Goal: Use online tool/utility: Utilize a website feature to perform a specific function

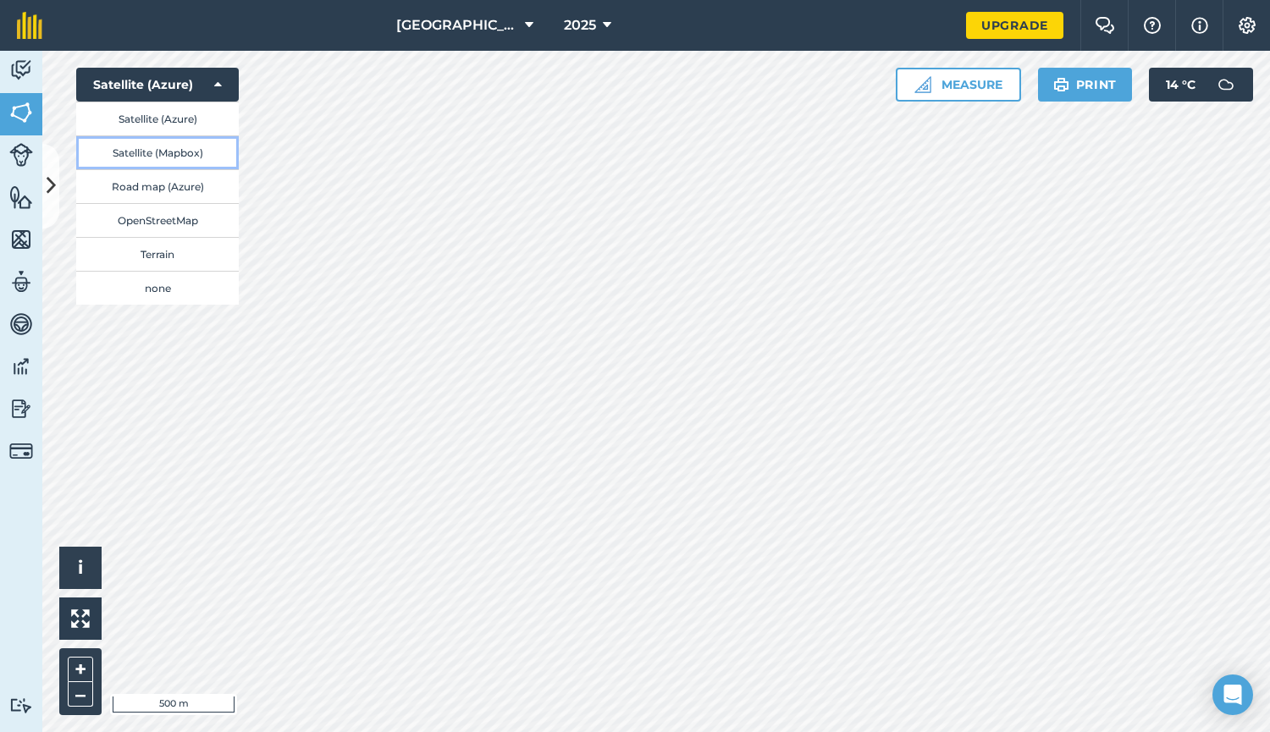
click at [187, 153] on button "Satellite (Mapbox)" at bounding box center [157, 152] width 163 height 34
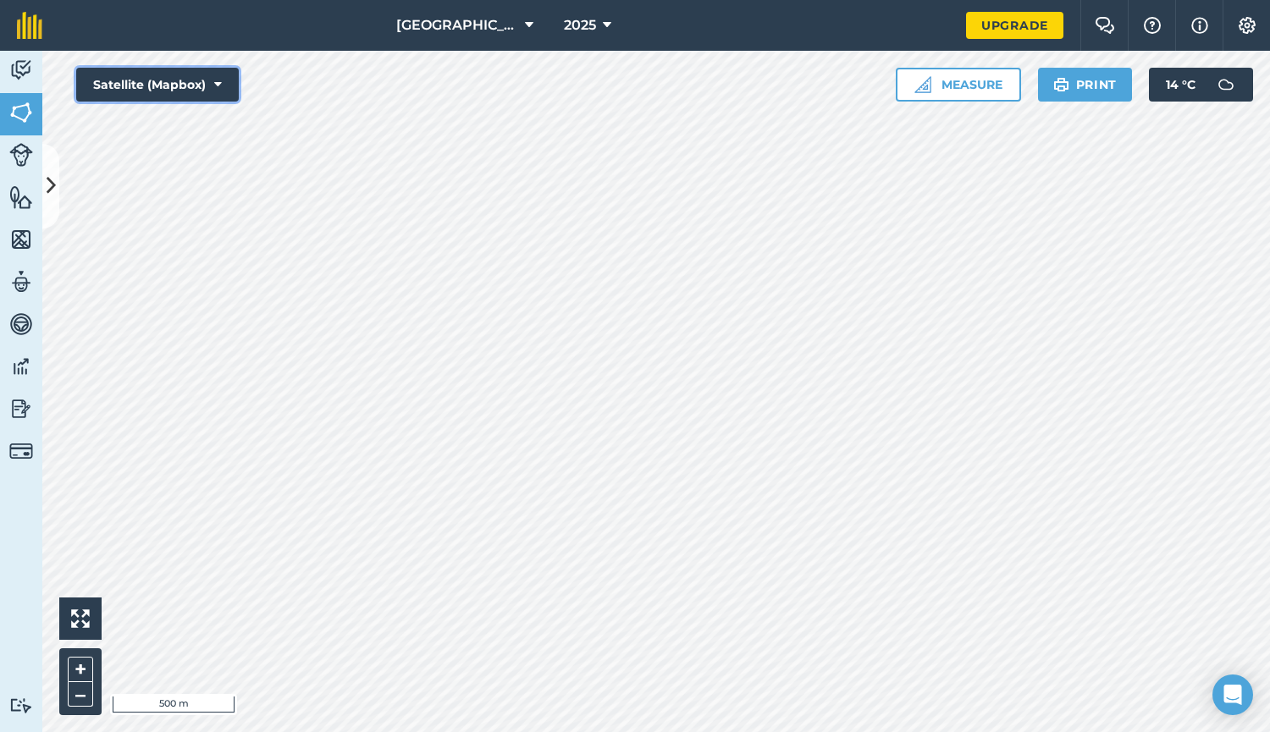
click at [180, 71] on button "Satellite (Mapbox)" at bounding box center [157, 85] width 163 height 34
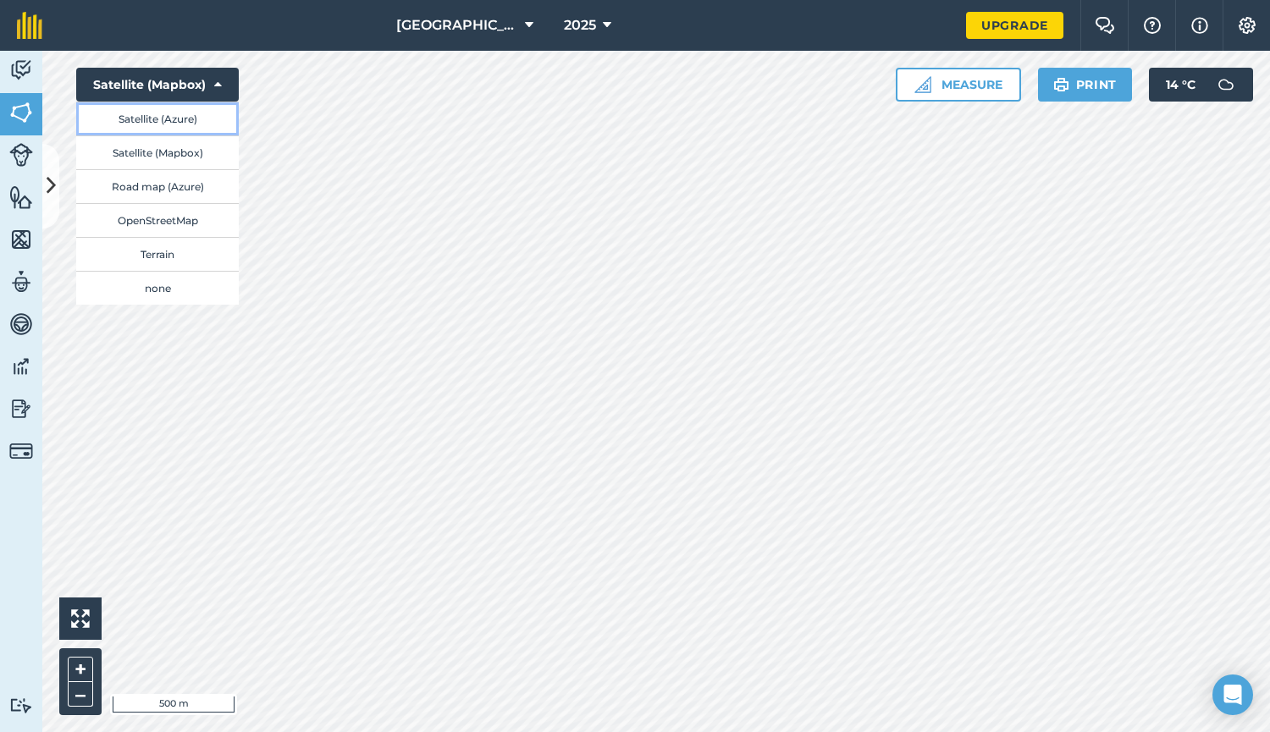
click at [163, 117] on button "Satellite (Azure)" at bounding box center [157, 119] width 163 height 34
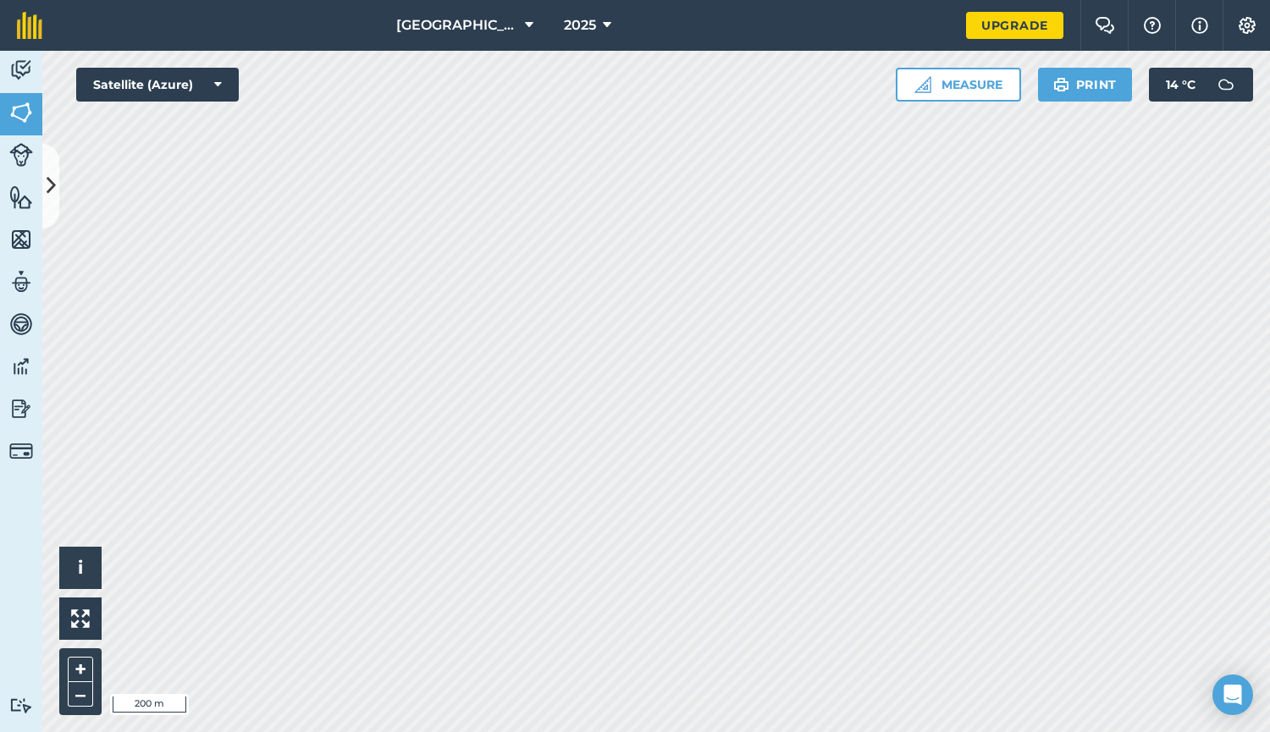
click at [618, 26] on div "[GEOGRAPHIC_DATA] 2025 Upgrade Farm Chat Help Info Settings Map printing is not…" at bounding box center [635, 366] width 1270 height 732
click at [925, 80] on img at bounding box center [922, 84] width 17 height 17
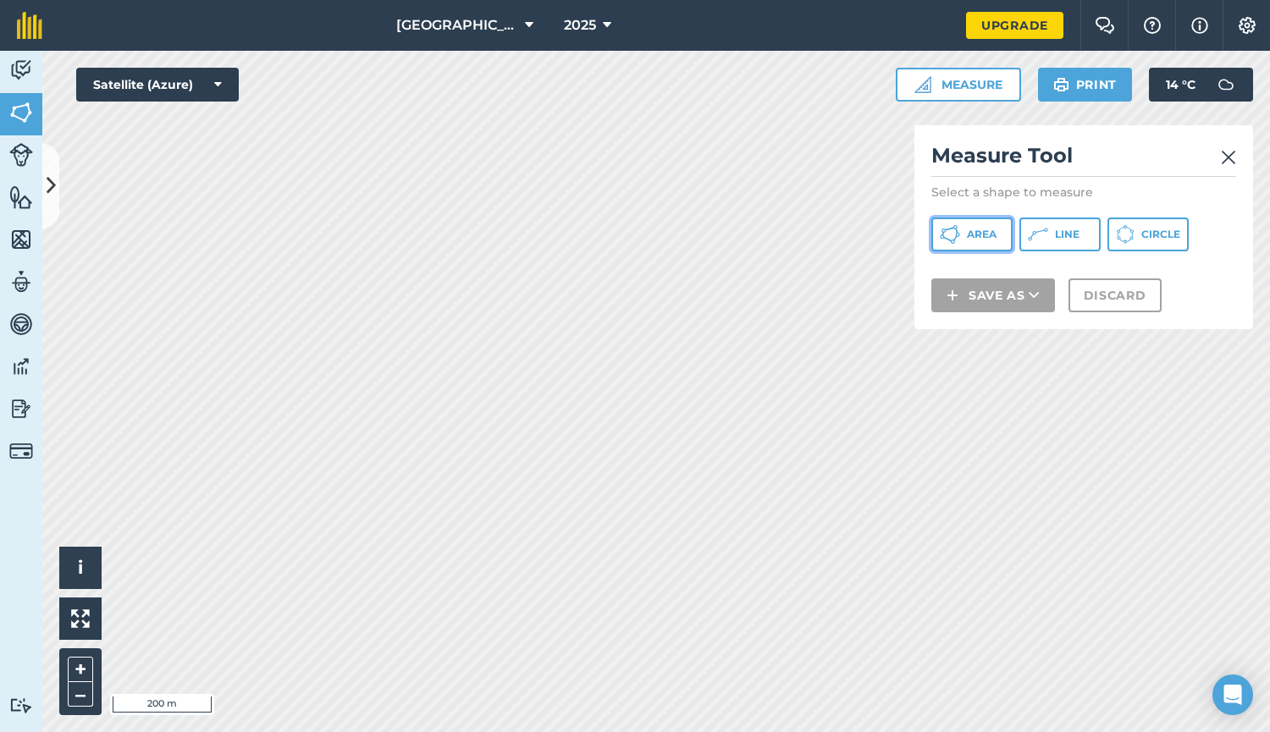
click at [976, 220] on button "Area" at bounding box center [971, 235] width 81 height 34
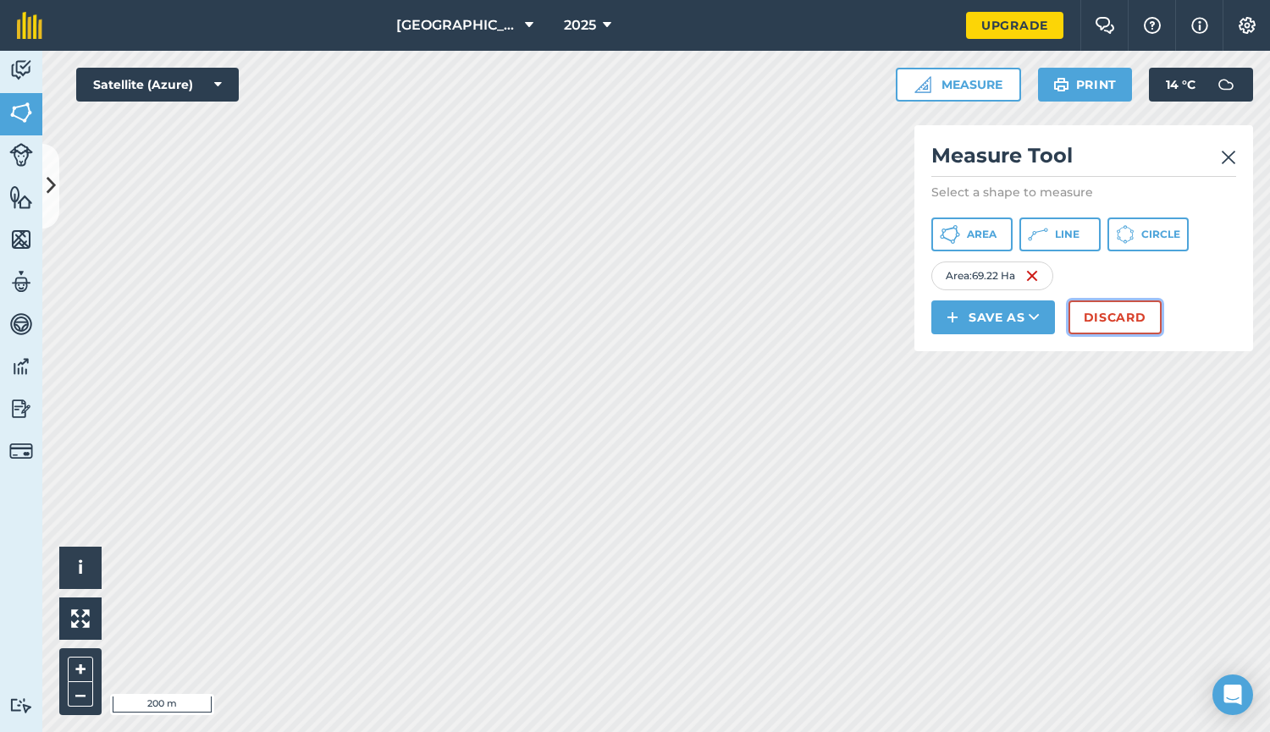
click at [1111, 322] on button "Discard" at bounding box center [1114, 317] width 93 height 34
